Goal: Find specific page/section: Find specific page/section

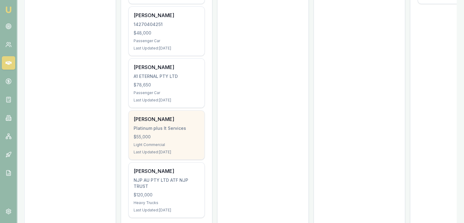
scroll to position [180, 0]
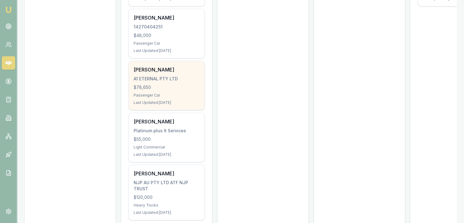
click at [158, 84] on div "$78,650" at bounding box center [167, 87] width 66 height 6
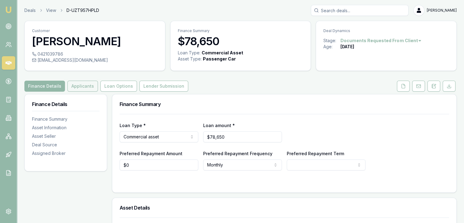
click at [83, 83] on button "Applicants" at bounding box center [82, 85] width 30 height 11
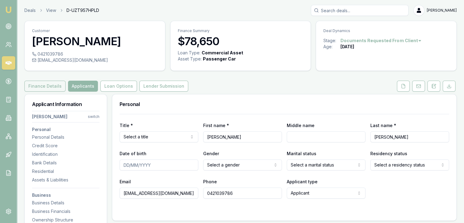
click at [44, 82] on button "Finance Details" at bounding box center [44, 85] width 41 height 11
